Goal: Use online tool/utility

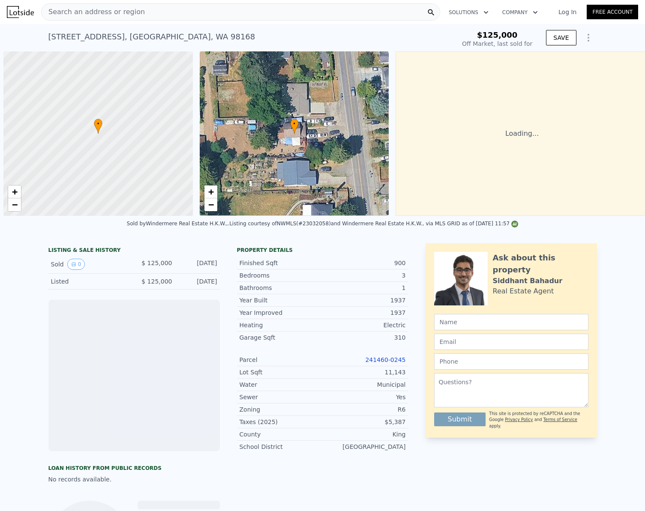
scroll to position [0, 3]
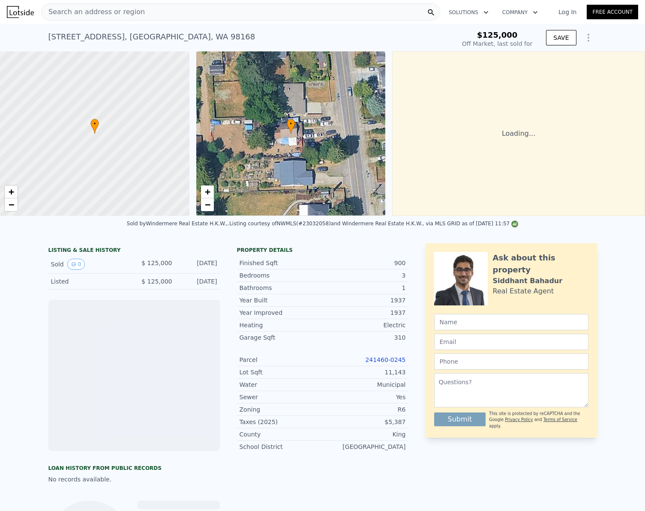
click at [128, 9] on span "Search an address or region" at bounding box center [93, 12] width 103 height 10
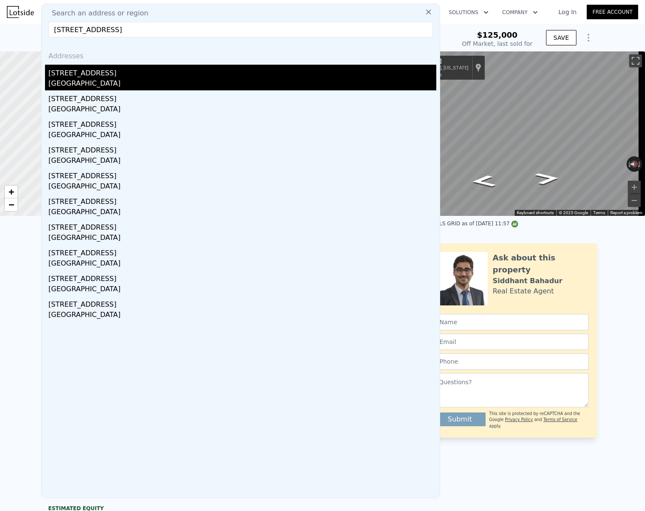
type input "[STREET_ADDRESS]"
click at [99, 83] on div "[GEOGRAPHIC_DATA]" at bounding box center [242, 84] width 388 height 12
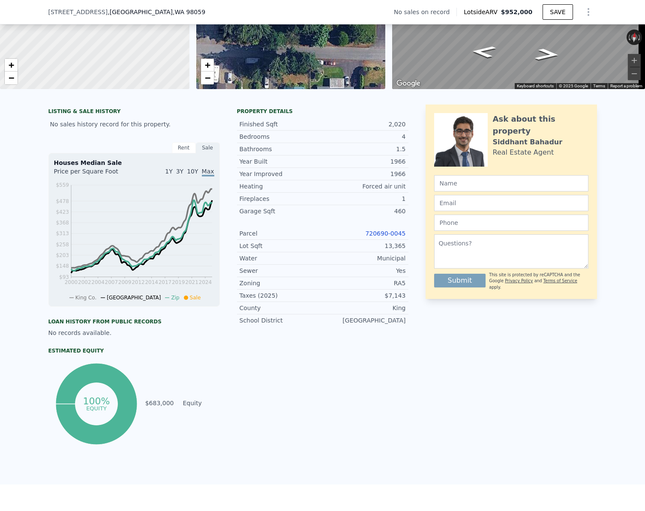
scroll to position [3, 0]
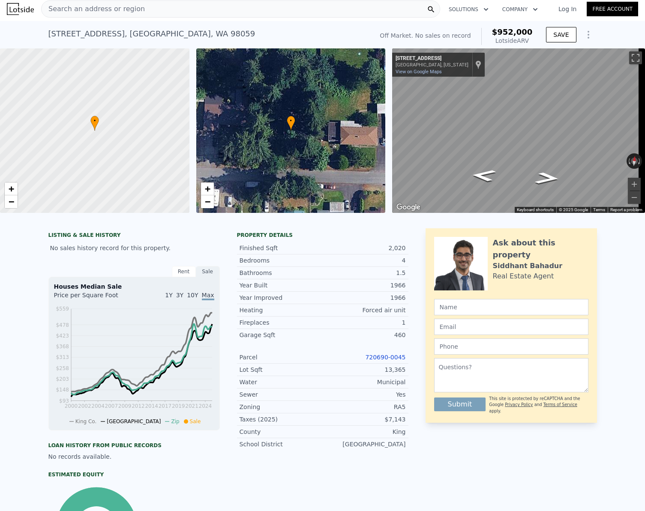
click at [89, 10] on span "Search an address or region" at bounding box center [93, 9] width 103 height 10
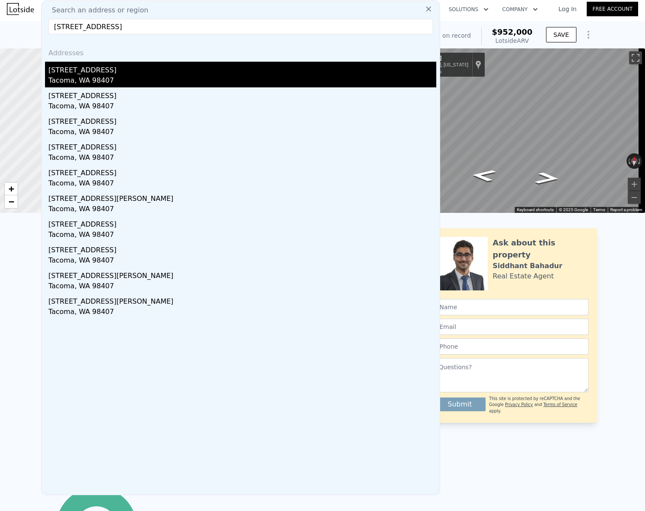
type input "[STREET_ADDRESS]"
click at [92, 80] on div "Tacoma, WA 98407" at bounding box center [242, 81] width 388 height 12
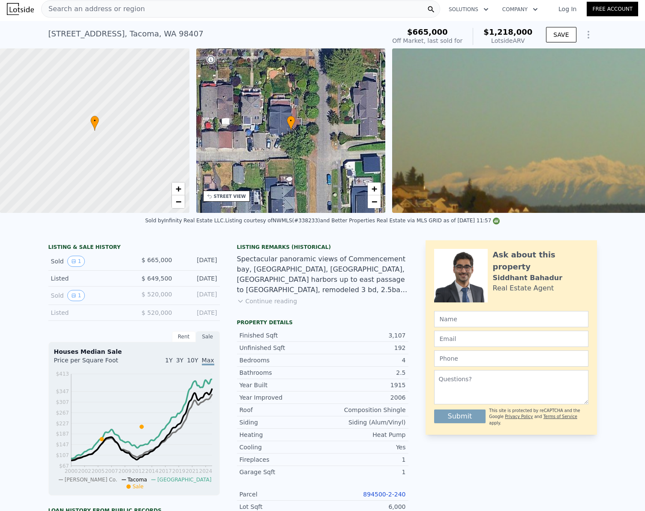
click at [59, 15] on div "Search an address or region" at bounding box center [93, 9] width 103 height 16
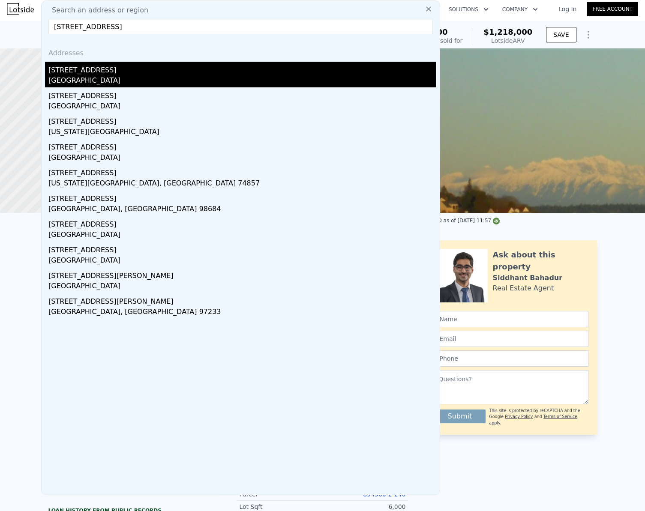
type input "[STREET_ADDRESS]"
click at [83, 80] on div "[GEOGRAPHIC_DATA]" at bounding box center [242, 81] width 388 height 12
type input "5"
type input "0"
type input "3.5"
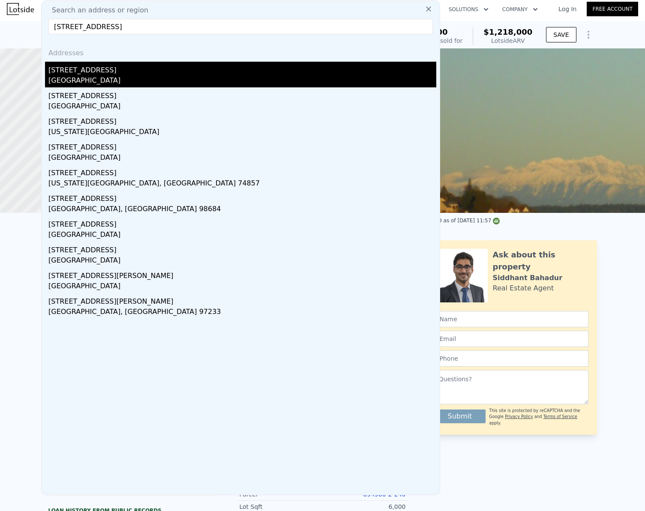
type input "1577"
type input "2730"
type input "7719"
type input "12221"
type input "$ 952,000"
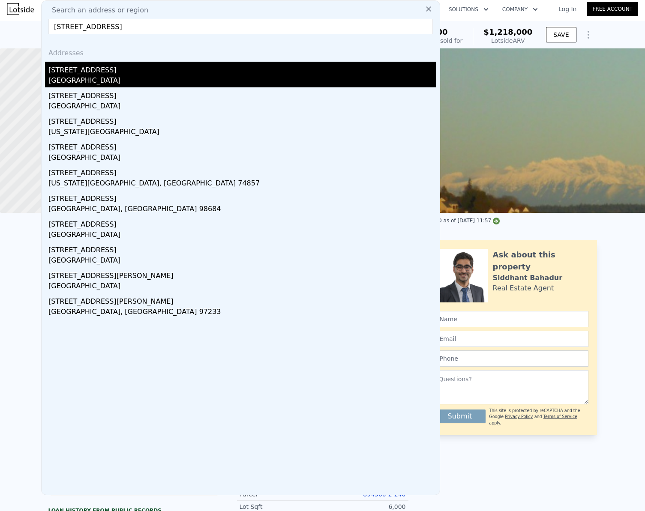
type input "6"
type input "$ 29,997"
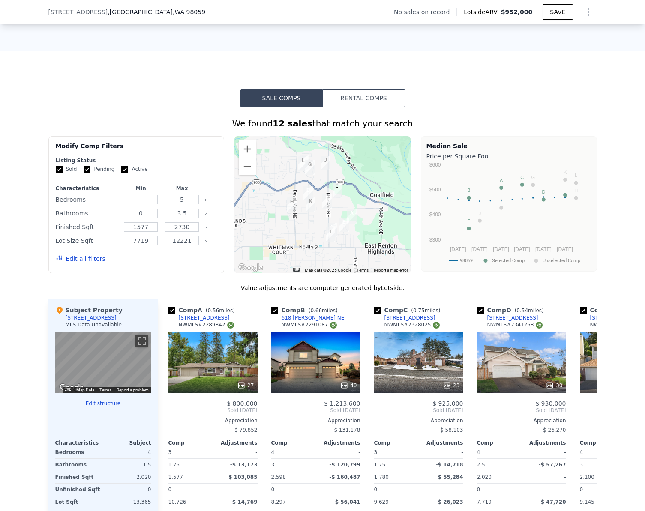
scroll to position [728, 0]
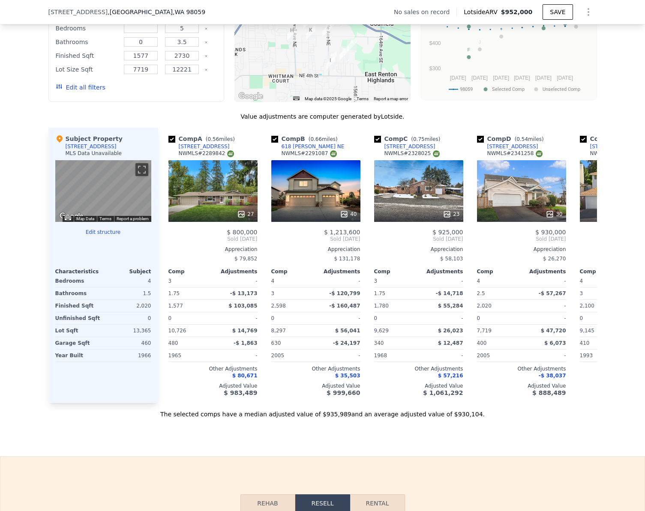
click at [110, 236] on button "Edit structure" at bounding box center [103, 232] width 96 height 7
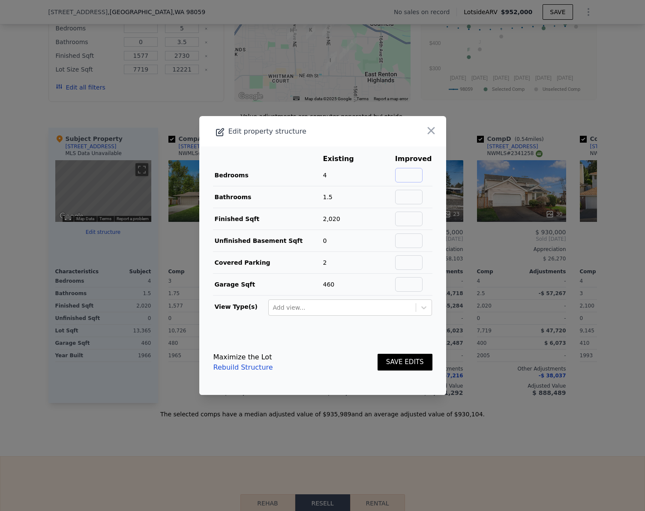
click at [410, 171] on input "text" at bounding box center [408, 175] width 27 height 15
type input "5"
click at [407, 198] on input "text" at bounding box center [408, 197] width 27 height 15
type input "2"
click at [394, 364] on button "SAVE EDITS" at bounding box center [404, 362] width 55 height 17
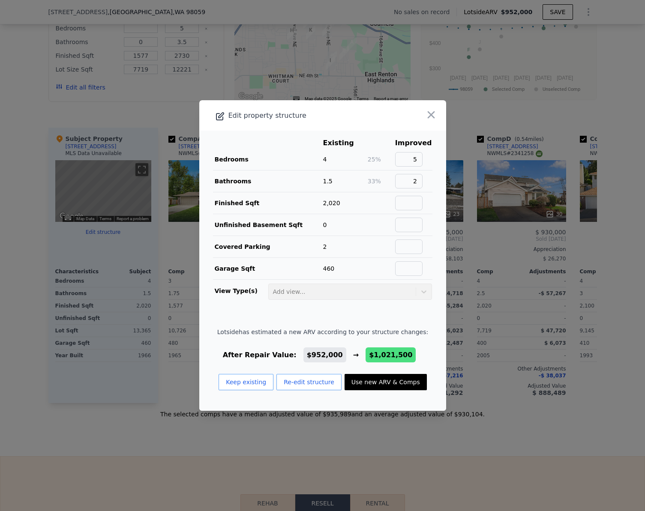
click at [377, 381] on button "Use new ARV & Comps" at bounding box center [385, 382] width 82 height 16
type input "$ 1,021,500"
type input "$ 94,413"
checkbox input "false"
checkbox input "true"
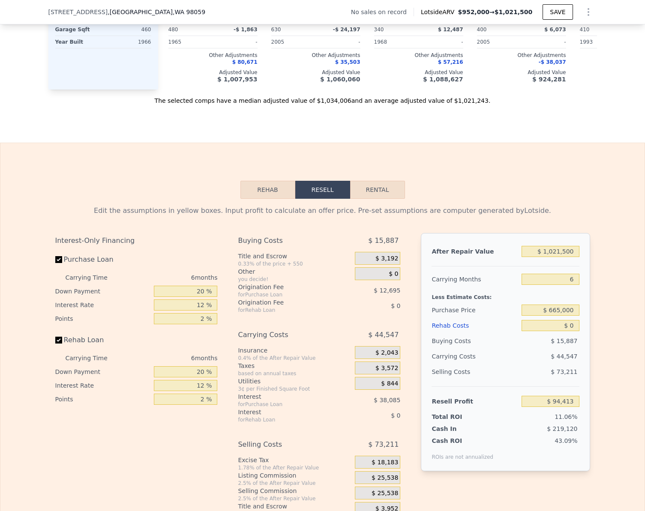
scroll to position [1157, 0]
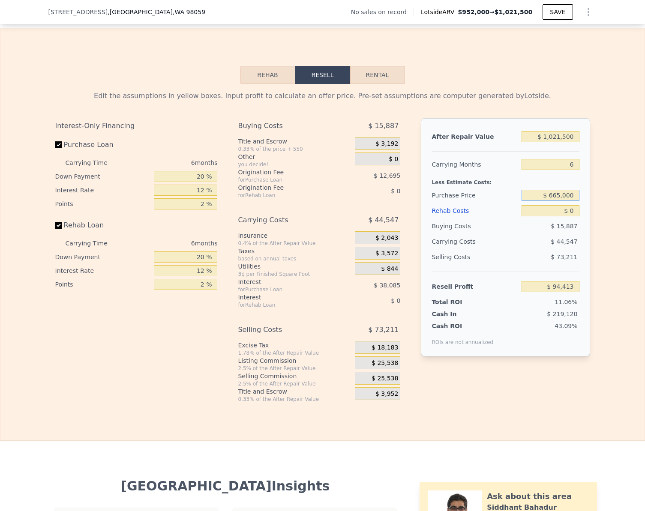
click at [571, 201] on input "$ 665,000" at bounding box center [549, 195] width 57 height 11
type input "$ 850,000"
click at [591, 230] on div "Edit the assumptions in yellow boxes. Input profit to calculate an offer price.…" at bounding box center [322, 243] width 548 height 319
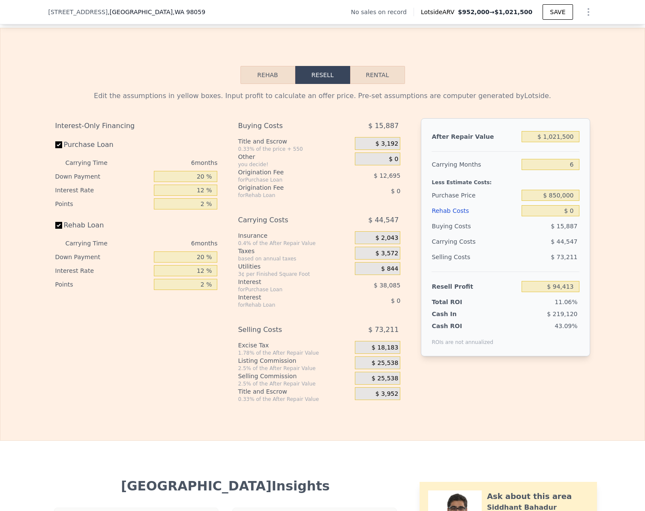
type input "$ 34,049"
click at [55, 229] on input "Rehab Loan" at bounding box center [58, 225] width 7 height 7
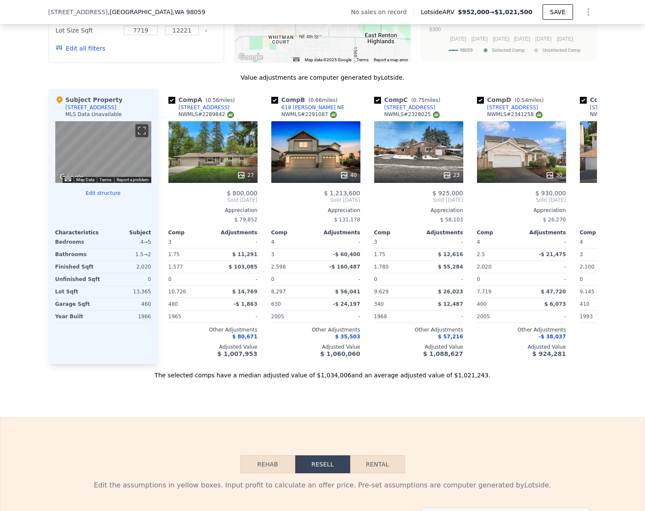
scroll to position [522, 0]
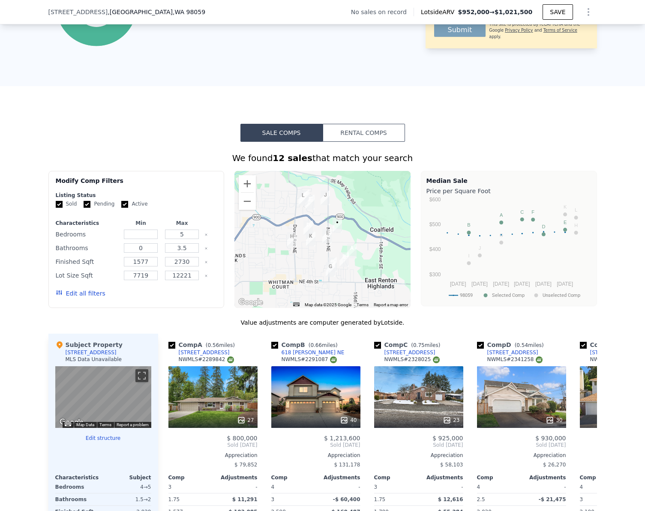
checkbox input "true"
type input "$ 952,000"
type input "$ 29,997"
checkbox input "false"
checkbox input "true"
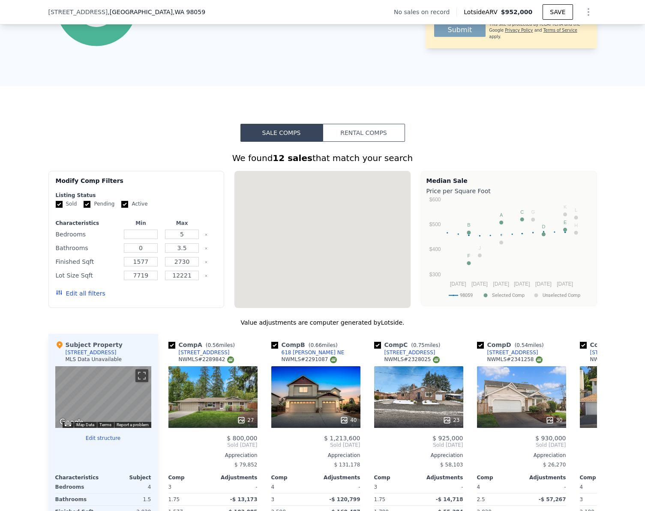
scroll to position [0, 0]
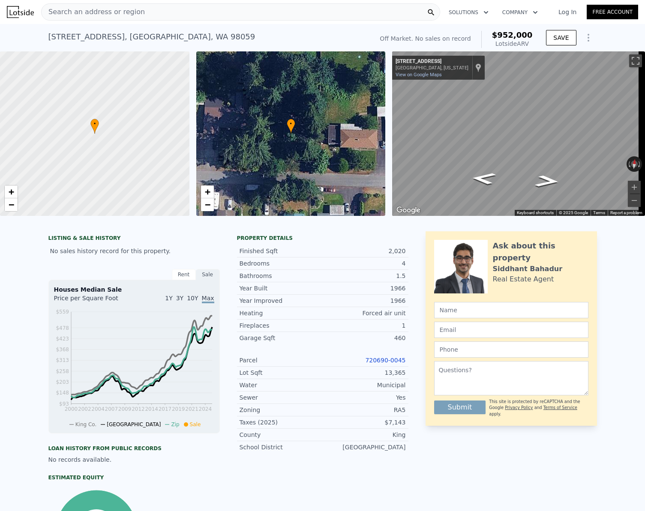
click at [158, 7] on div "Search an address or region" at bounding box center [240, 11] width 399 height 17
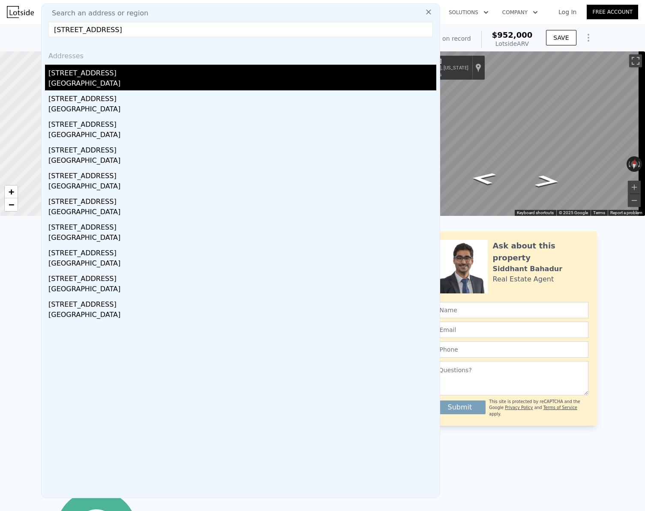
type input "[STREET_ADDRESS]"
click at [111, 79] on div "[GEOGRAPHIC_DATA]" at bounding box center [242, 84] width 388 height 12
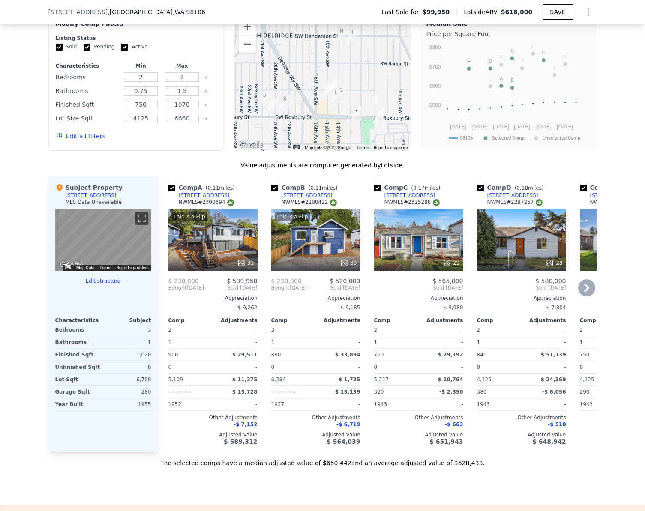
scroll to position [597, 0]
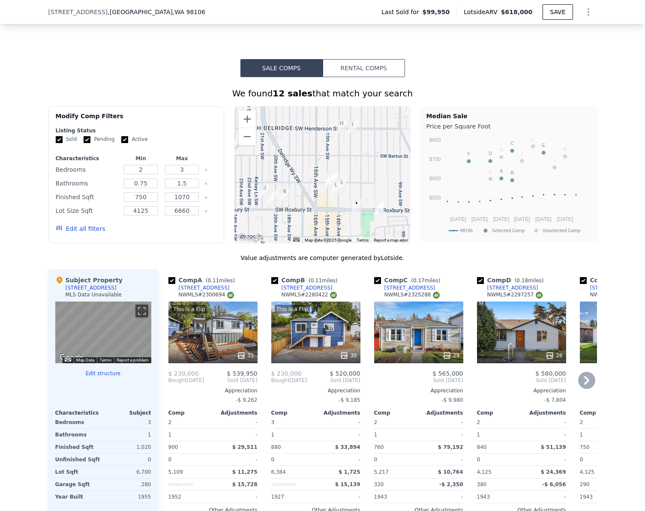
click at [208, 348] on div "This is a Flip 31" at bounding box center [212, 333] width 89 height 62
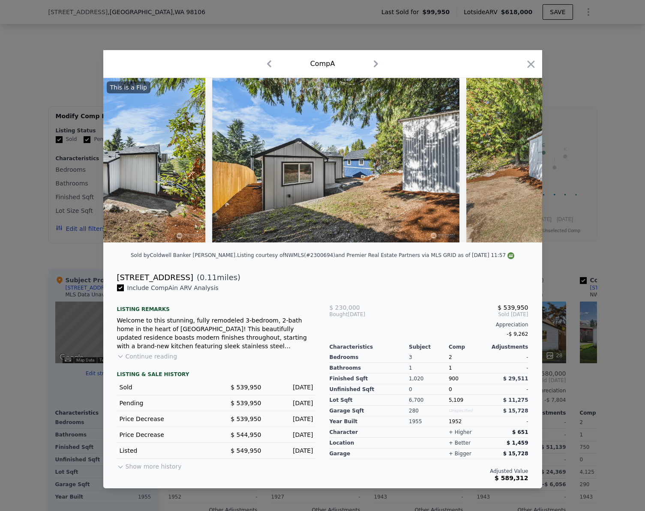
scroll to position [0, 6249]
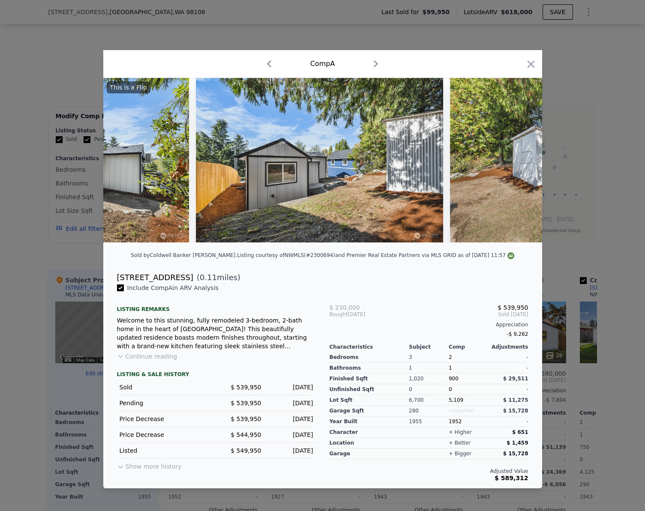
click at [149, 470] on button "Show more history" at bounding box center [149, 465] width 65 height 12
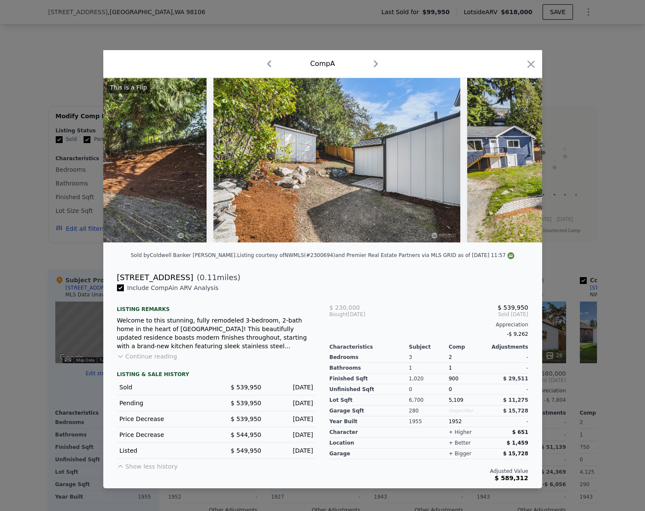
scroll to position [0, 7334]
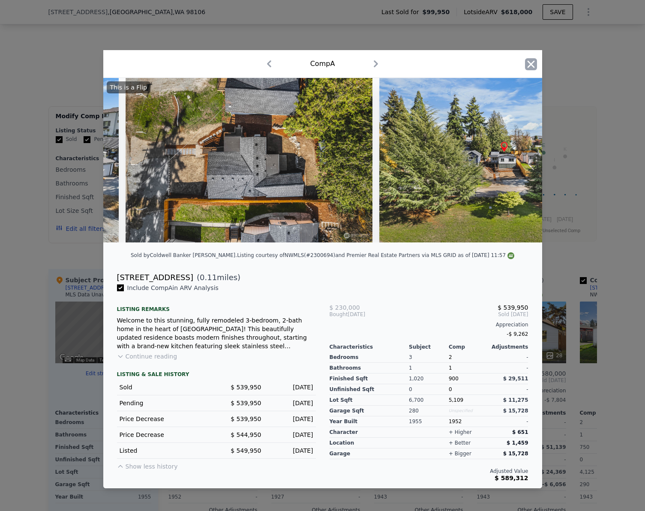
click at [528, 66] on icon "button" at bounding box center [531, 64] width 12 height 12
